Goal: Navigation & Orientation: Find specific page/section

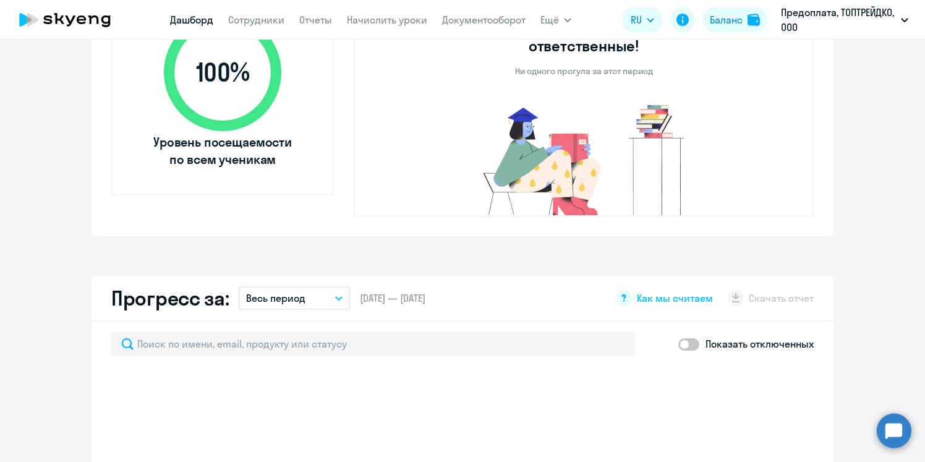
select select "30"
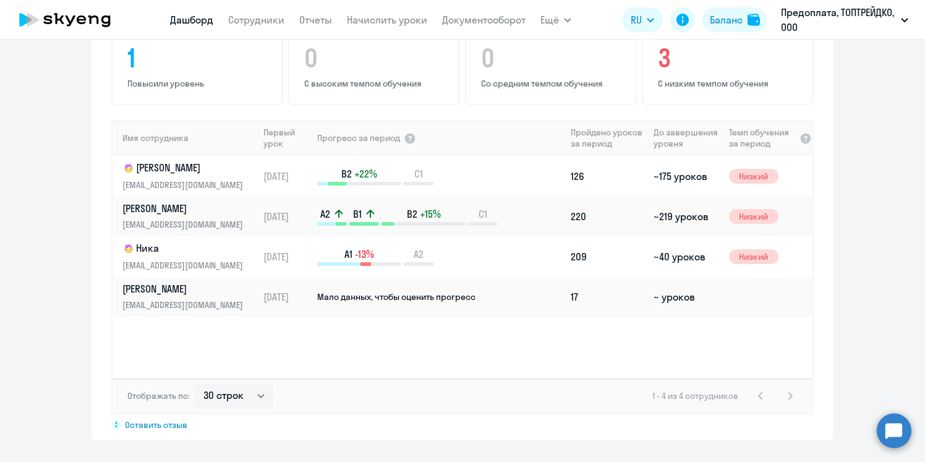
scroll to position [834, 0]
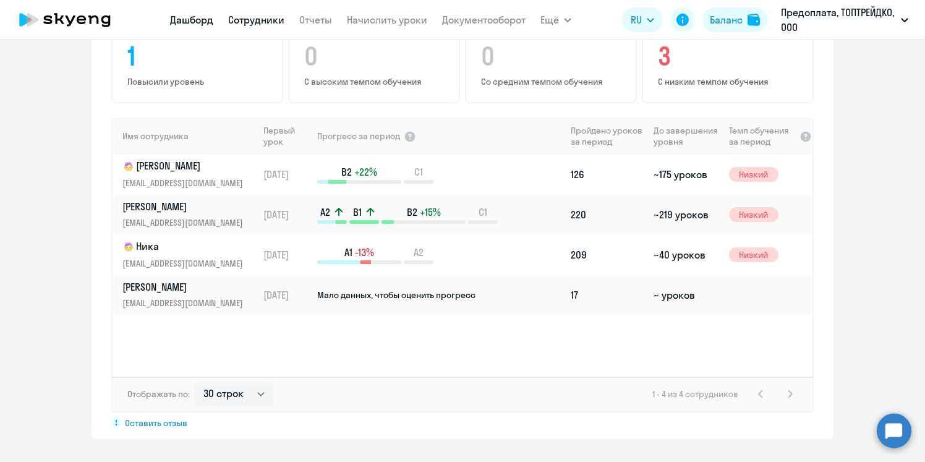
click at [256, 23] on link "Сотрудники" at bounding box center [256, 20] width 56 height 12
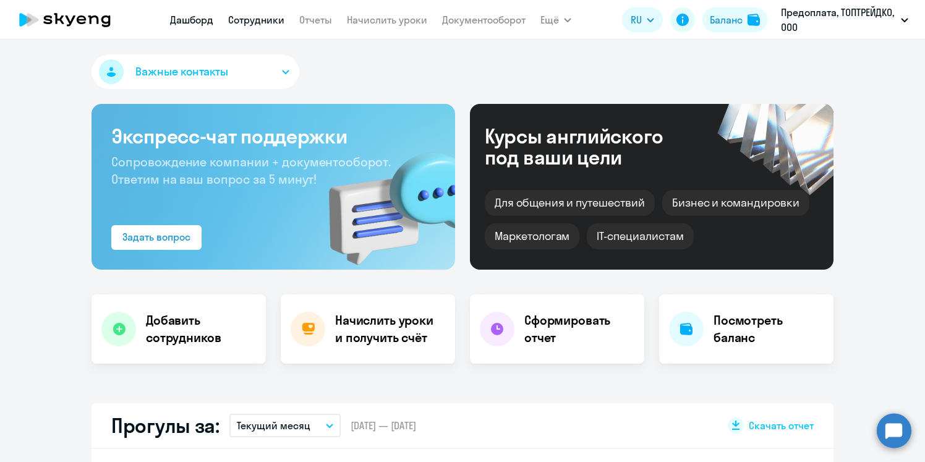
select select "30"
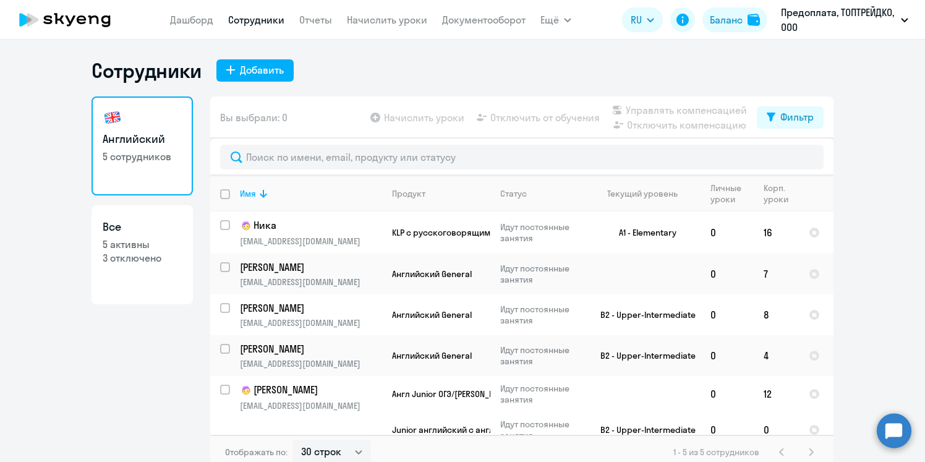
click at [46, 15] on icon at bounding box center [47, 19] width 9 height 9
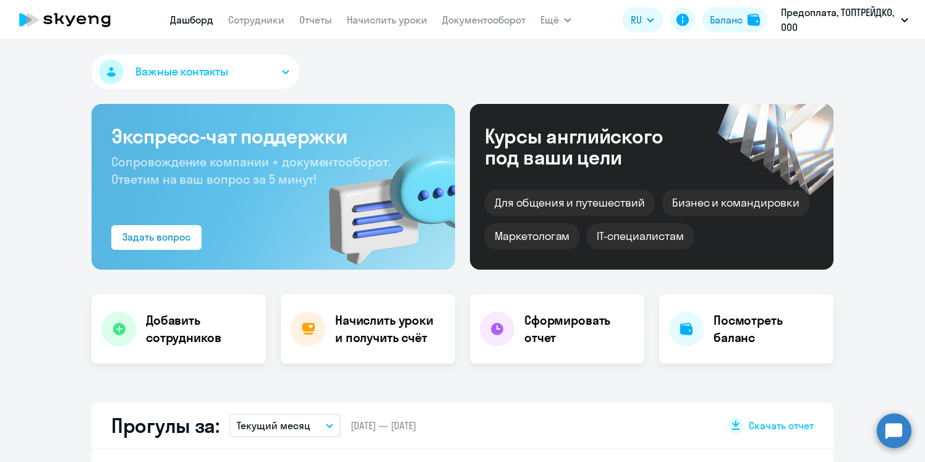
select select "30"
